Goal: Share content

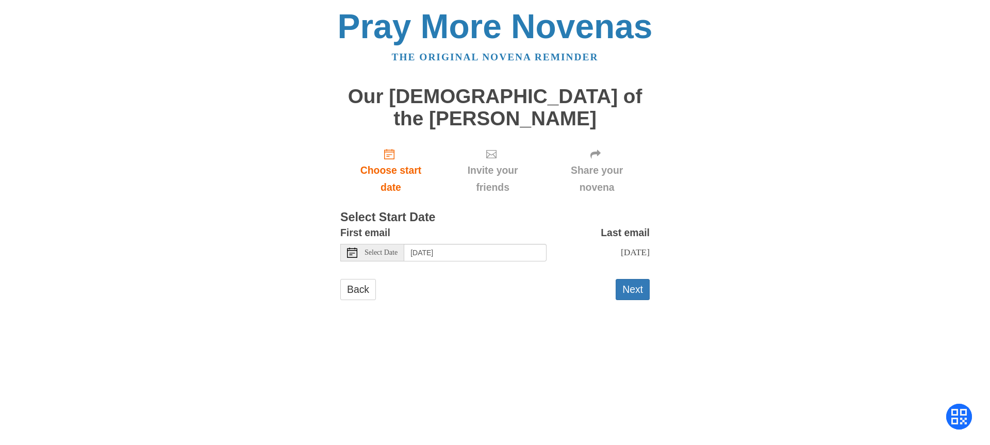
click at [590, 162] on span "Share your novena" at bounding box center [596, 179] width 85 height 34
click at [640, 279] on button "Next" at bounding box center [633, 289] width 34 height 21
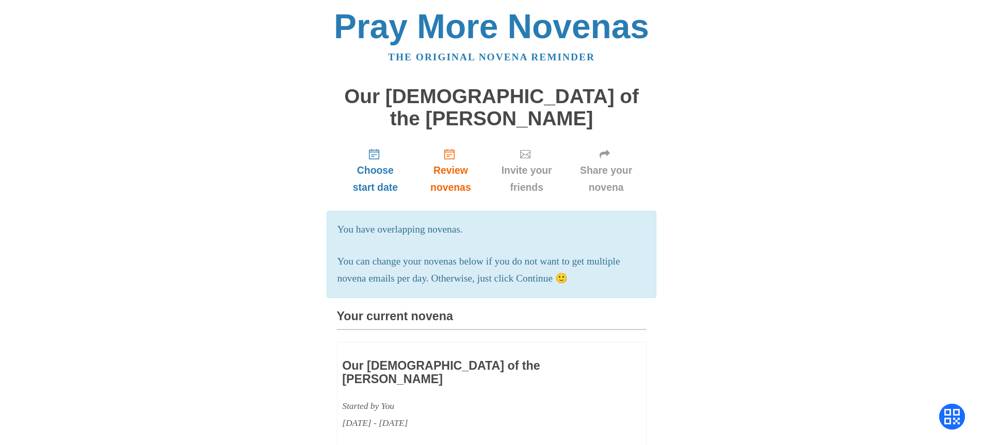
click at [417, 359] on h3 "Our [DEMOGRAPHIC_DATA] of the [PERSON_NAME]" at bounding box center [461, 372] width 238 height 26
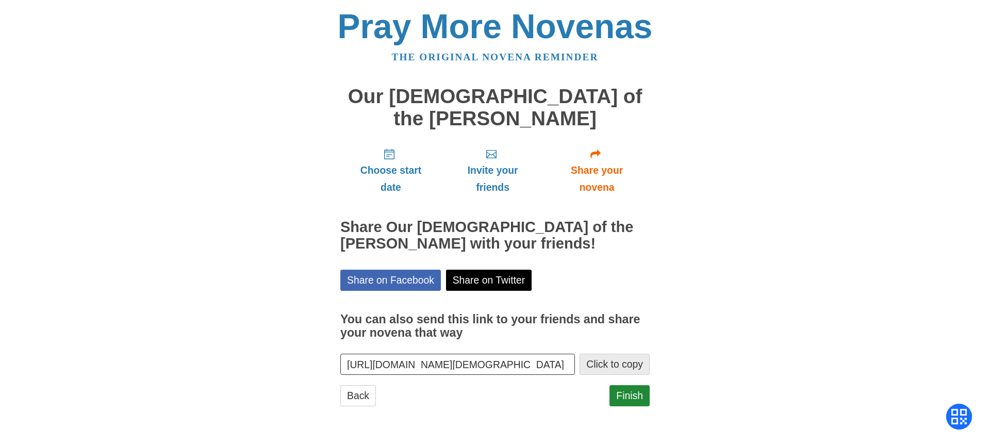
click at [606, 354] on button "Click to copy" at bounding box center [615, 364] width 70 height 21
